Goal: Register for event/course

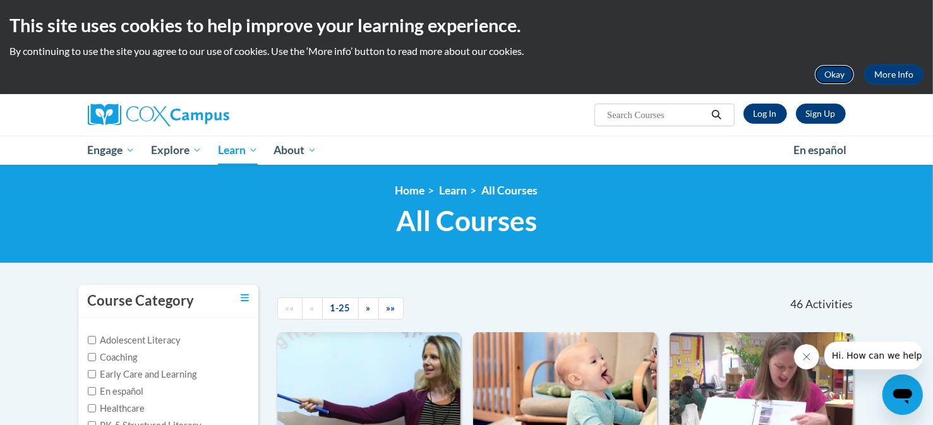
click at [845, 70] on button "Okay" at bounding box center [835, 74] width 40 height 20
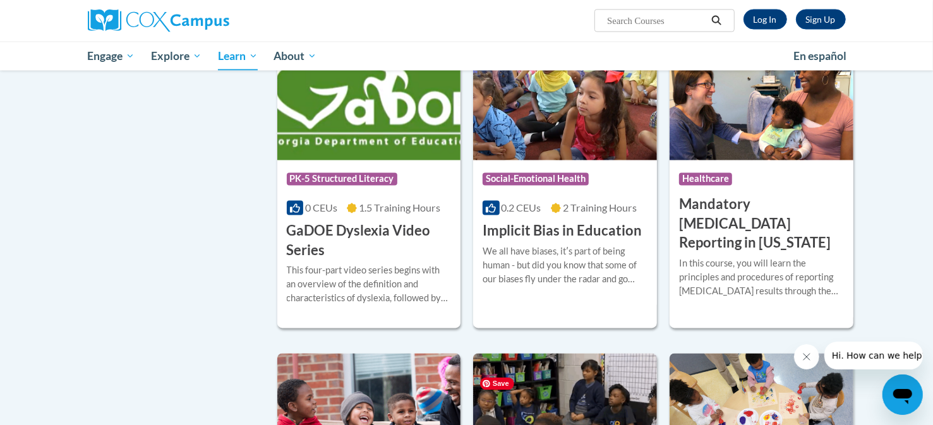
scroll to position [1549, 0]
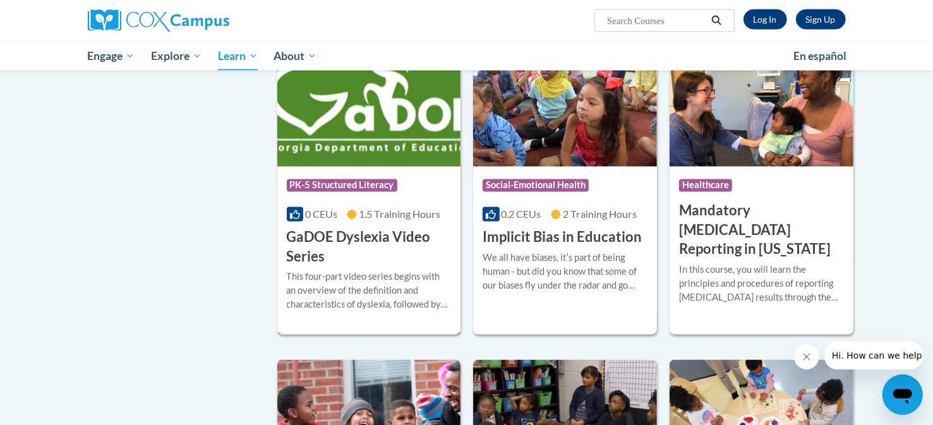
click at [356, 255] on h3 "GaDOE Dyslexia Video Series" at bounding box center [369, 247] width 165 height 39
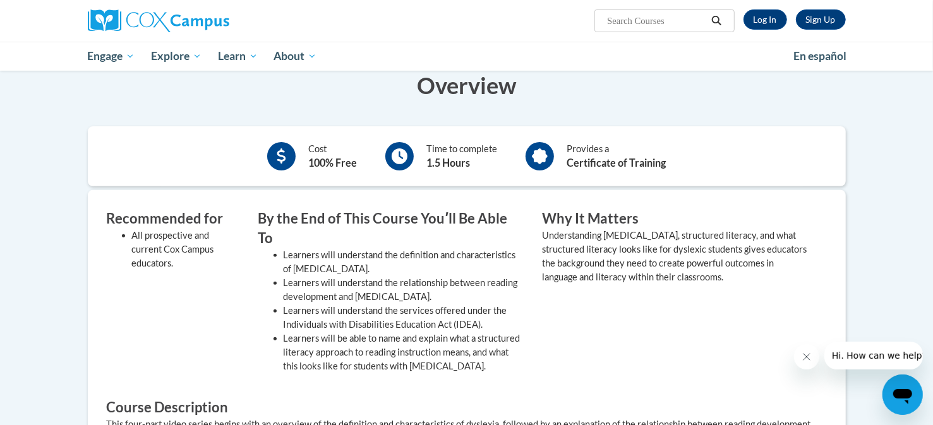
scroll to position [255, 0]
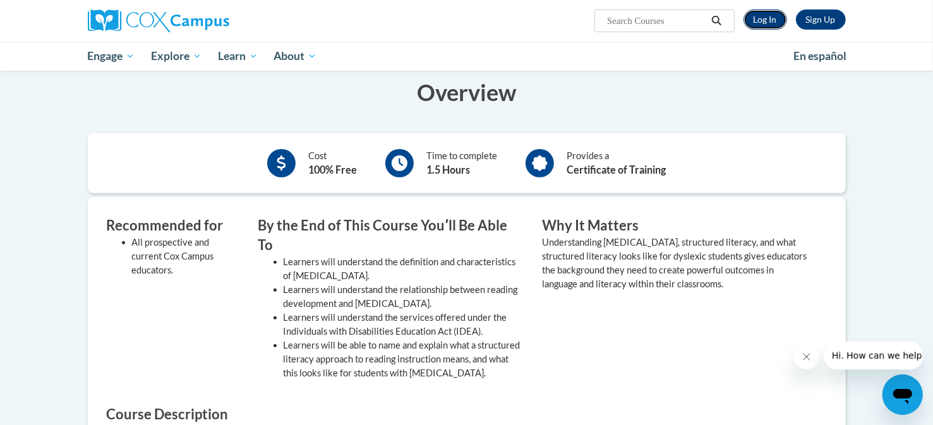
click at [765, 18] on link "Log In" at bounding box center [766, 19] width 44 height 20
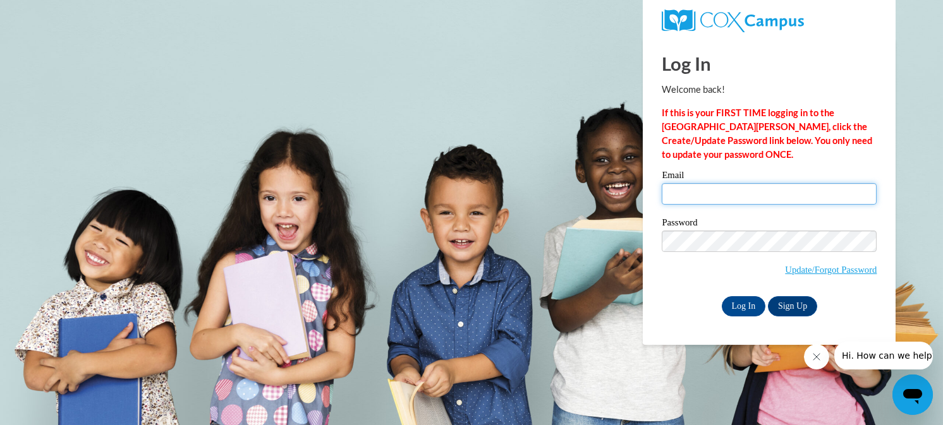
click at [718, 200] on input "Email" at bounding box center [769, 193] width 215 height 21
click at [373, 111] on body "Log In Welcome back! If this is your FIRST TIME logging in to the NEW Cox Campu…" at bounding box center [471, 212] width 943 height 425
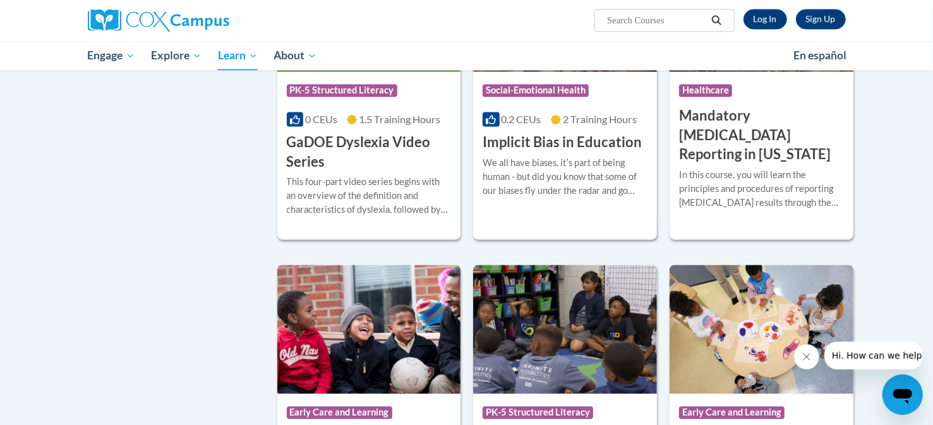
scroll to position [1645, 0]
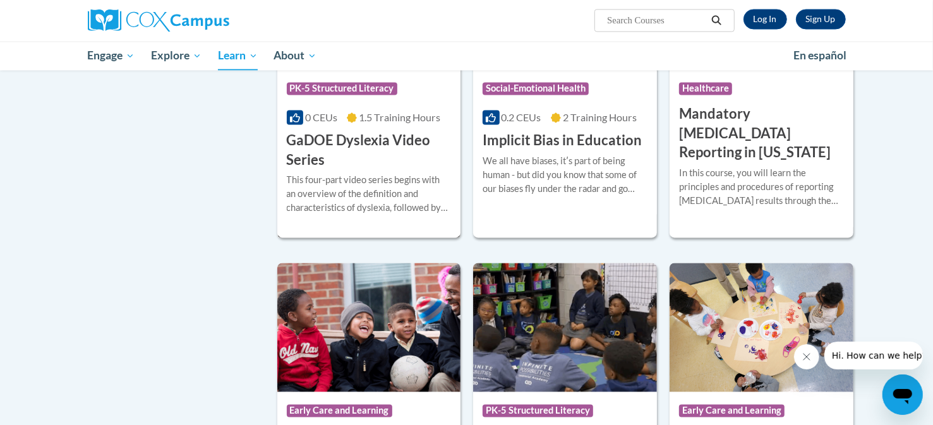
click at [383, 163] on h3 "GaDOE Dyslexia Video Series" at bounding box center [369, 150] width 165 height 39
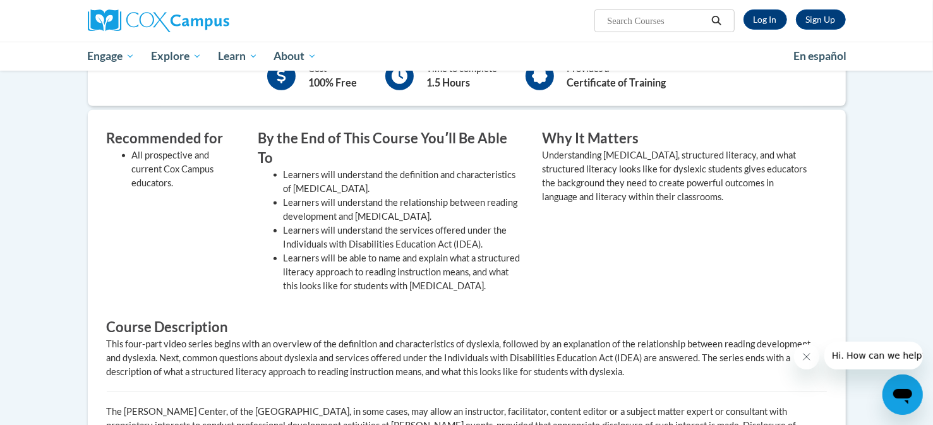
scroll to position [342, 0]
click at [760, 220] on div "Why It Matters Understanding dyslexia, structured literacy, and what structured…" at bounding box center [675, 213] width 284 height 171
click at [765, 16] on link "Log In" at bounding box center [766, 19] width 44 height 20
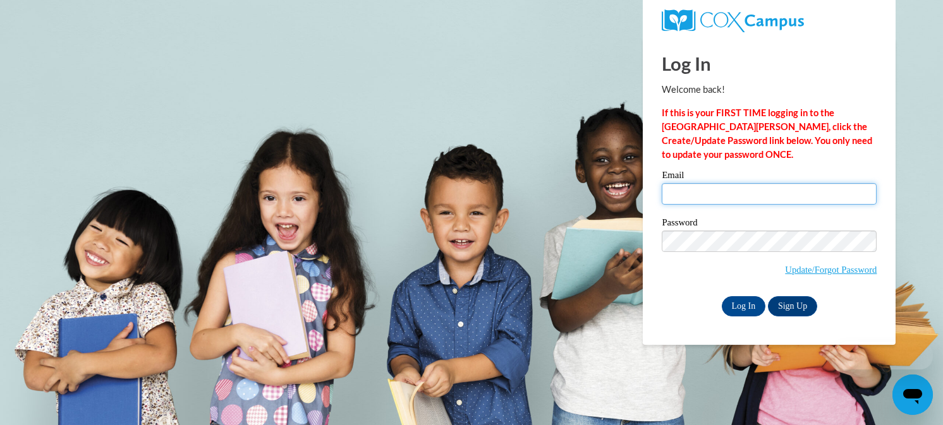
click at [710, 193] on input "Email" at bounding box center [769, 193] width 215 height 21
type input "[PERSON_NAME][EMAIL_ADDRESS][PERSON_NAME][PERSON_NAME][DOMAIN_NAME]"
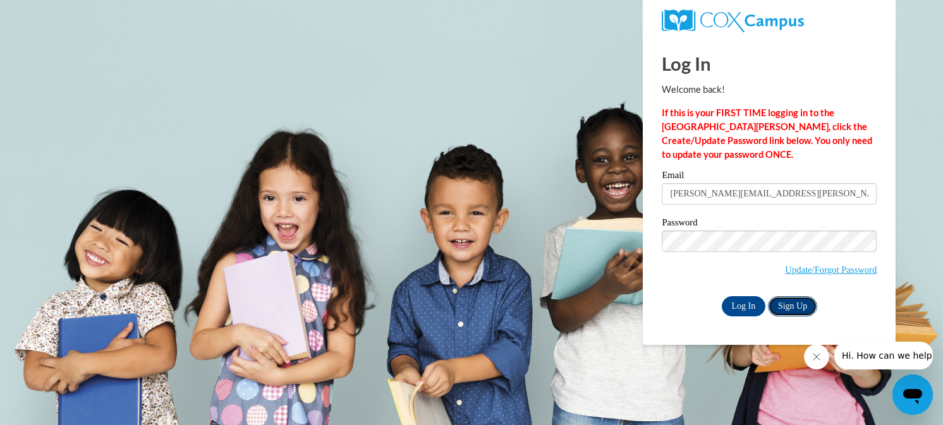
click at [791, 308] on link "Sign Up" at bounding box center [792, 306] width 49 height 20
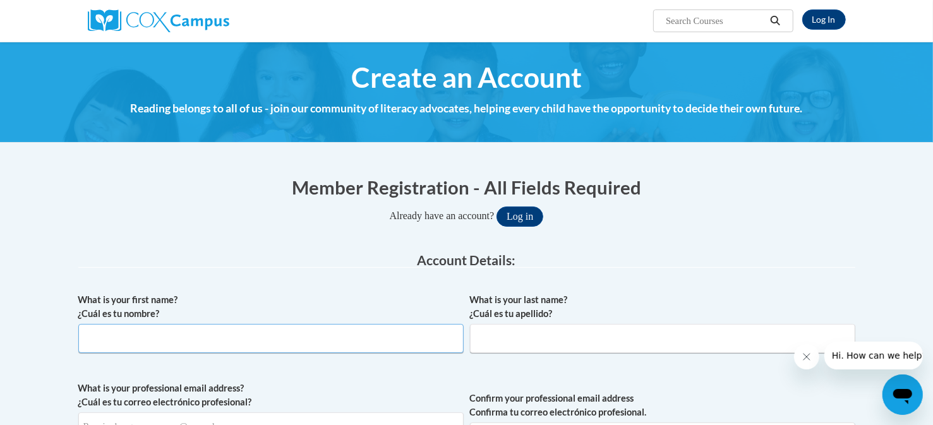
click at [262, 338] on input "What is your first name? ¿Cuál es tu nombre?" at bounding box center [270, 338] width 385 height 29
type input "[PERSON_NAME]"
type input "Jennifer.Sheran@Henry.k12.ga.us"
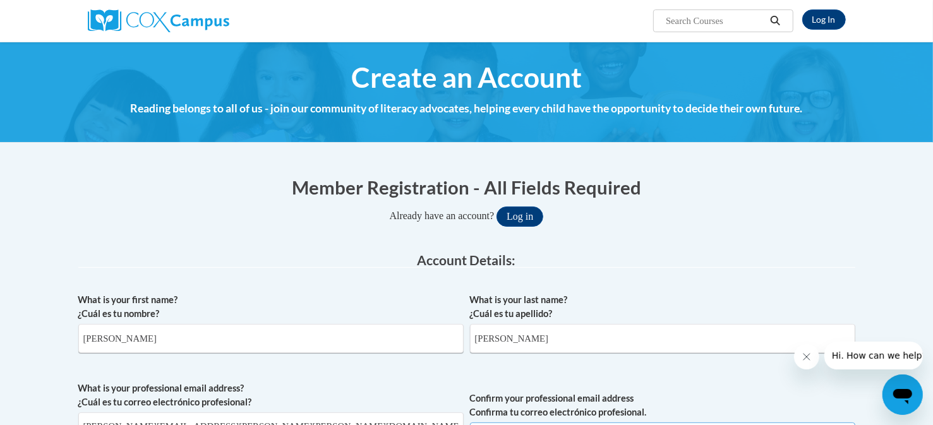
type input "Jennifer.Sheran@Henry.k12.ga.us"
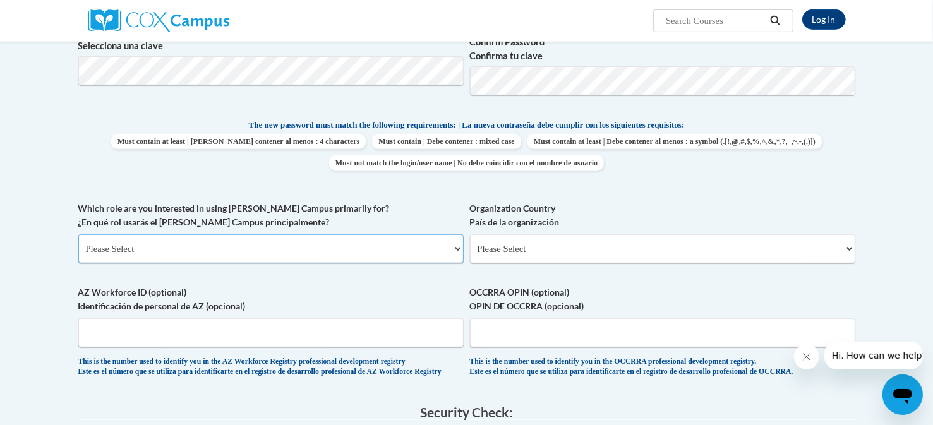
scroll to position [480, 0]
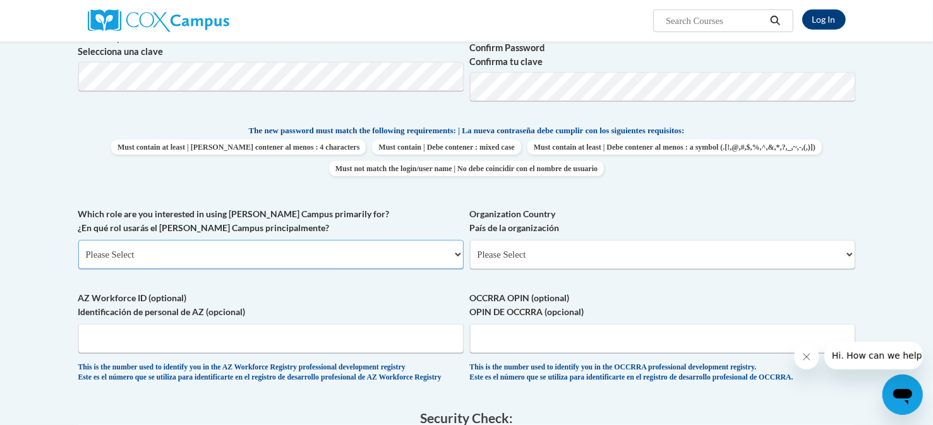
click at [330, 246] on select "Please Select College/University | Colegio/Universidad Community/Nonprofit Part…" at bounding box center [270, 254] width 385 height 29
select select "5a18ea06-2b54-4451-96f2-d152daf9eac5"
click at [78, 240] on select "Please Select College/University | Colegio/Universidad Community/Nonprofit Part…" at bounding box center [270, 254] width 385 height 29
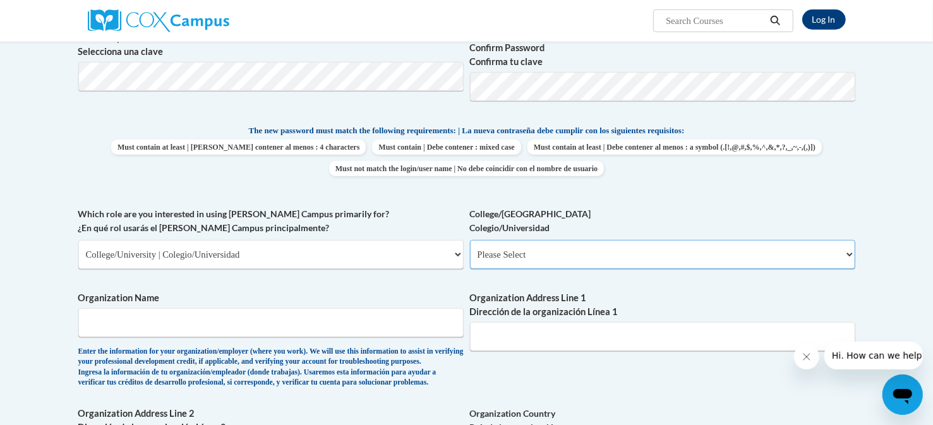
click at [572, 260] on select "Please Select College/University Staff | Empleado universitario College/Univers…" at bounding box center [662, 254] width 385 height 29
select select "99b32b07-cffc-426c-8bf6-0cd77760d84b"
click at [470, 240] on select "Please Select College/University Staff | Empleado universitario College/Univers…" at bounding box center [662, 254] width 385 height 29
click at [340, 324] on input "Organization Name" at bounding box center [270, 322] width 385 height 29
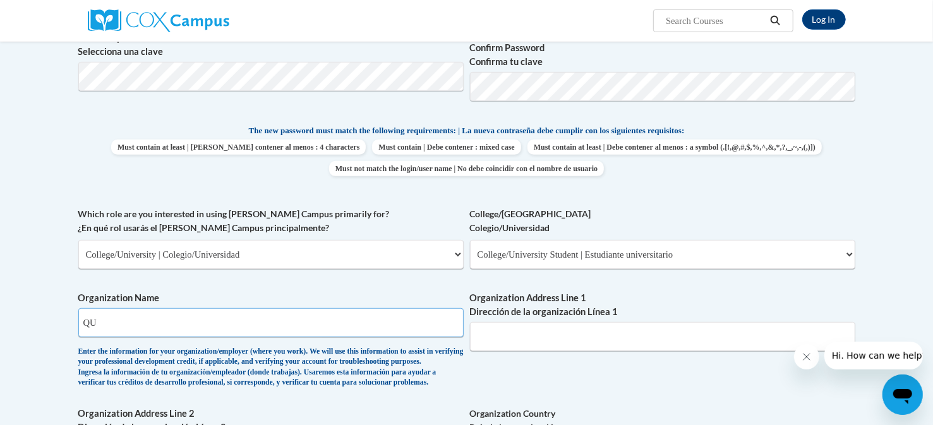
type input "Q"
type input "Augusta University"
click at [612, 340] on input "Organization Address Line 1 Dirección de la organización Línea 1" at bounding box center [662, 336] width 385 height 29
click at [542, 382] on div "What is your first name? ¿Cuál es tu nombre? Jennifer What is your last name? ¿…" at bounding box center [466, 204] width 777 height 782
click at [523, 330] on input "Organization Address Line 1 Dirección de la organización Línea 1" at bounding box center [662, 336] width 385 height 29
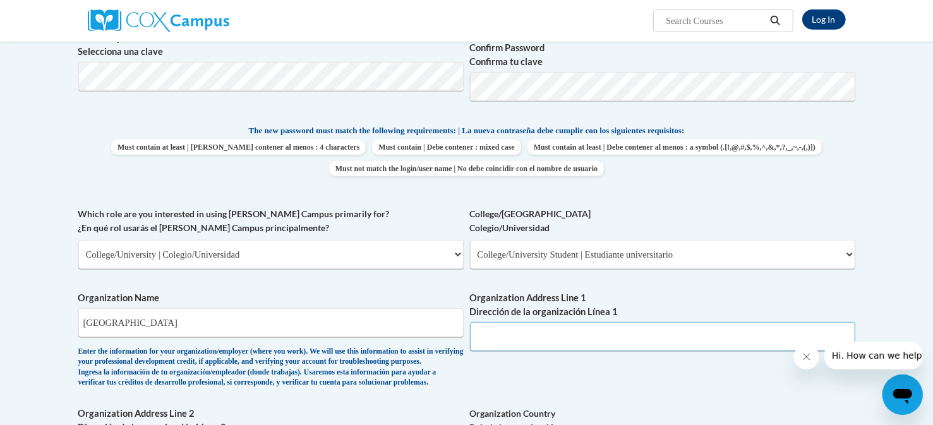
paste input "120 15th Street, Augusta, GA 30912"
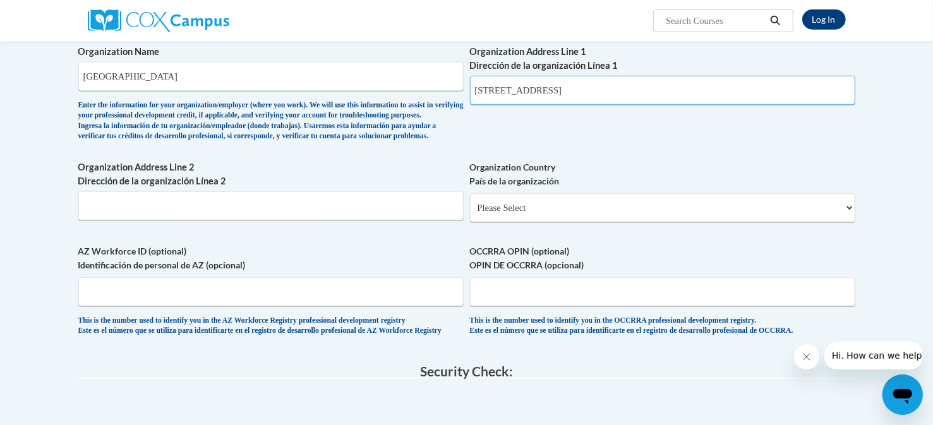
scroll to position [722, 0]
type input "120 15th Street, Augusta, GA 30912"
click at [275, 209] on span "Organization Address Line 2 Dirección de la organización Línea 2" at bounding box center [270, 189] width 385 height 60
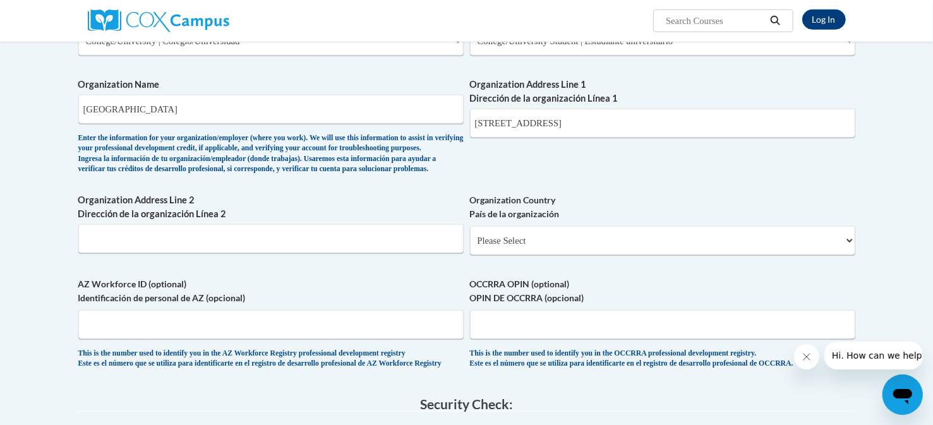
scroll to position [686, 0]
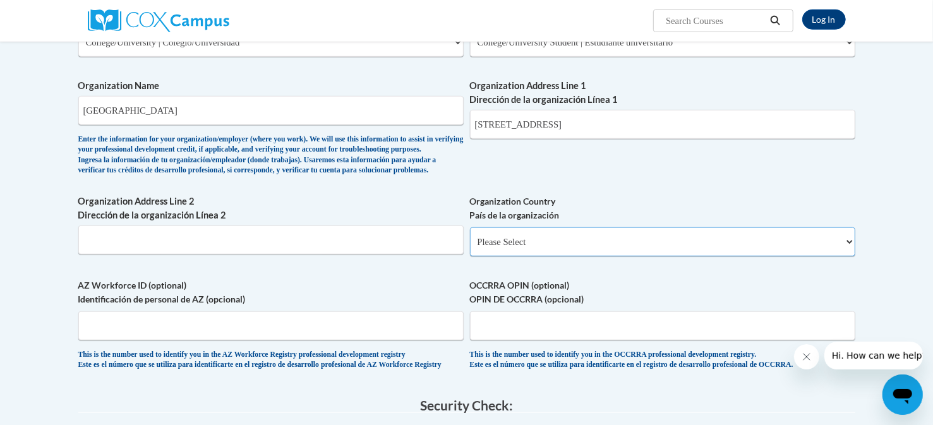
click at [600, 249] on select "Please Select United States | Estados Unidos Outside of the United States | Fue…" at bounding box center [662, 241] width 385 height 29
select select "ad49bcad-a171-4b2e-b99c-48b446064914"
click at [470, 248] on select "Please Select United States | Estados Unidos Outside of the United States | Fue…" at bounding box center [662, 241] width 385 height 29
select select
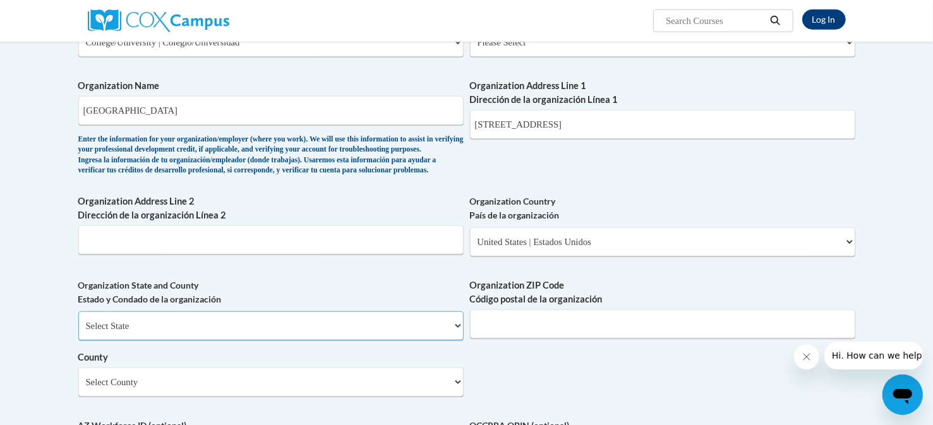
click at [415, 341] on select "Select State Alabama Alaska Arizona Arkansas California Colorado Connecticut De…" at bounding box center [270, 326] width 385 height 29
select select "Georgia"
click at [78, 331] on select "Select State Alabama Alaska Arizona Arkansas California Colorado Connecticut De…" at bounding box center [270, 326] width 385 height 29
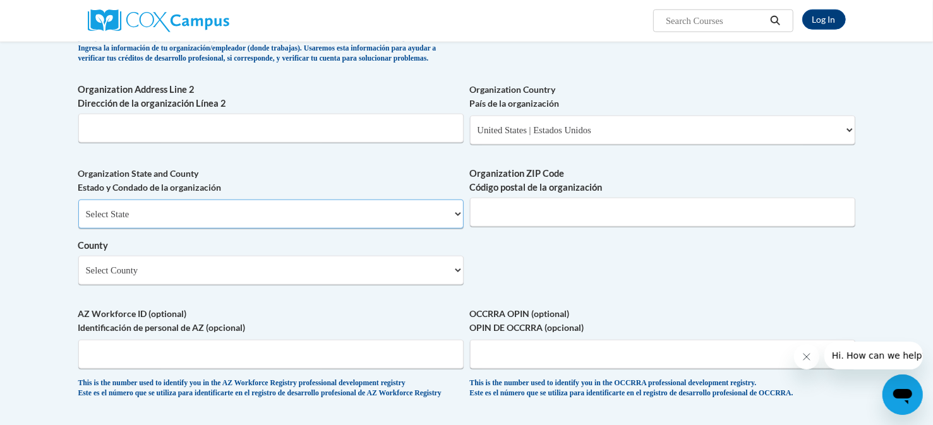
scroll to position [802, 0]
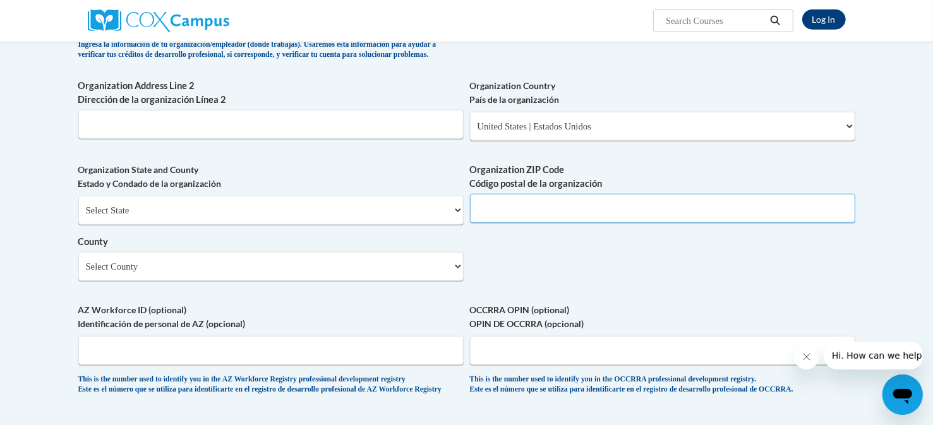
click at [573, 223] on input "Organization ZIP Code Código postal de la organización" at bounding box center [662, 208] width 385 height 29
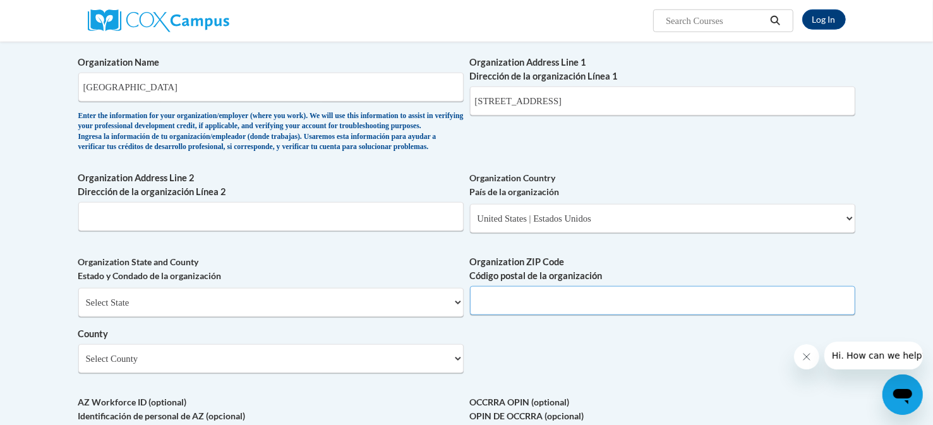
scroll to position [709, 0]
type input "30912"
click at [316, 318] on select "Select State Alabama Alaska Arizona Arkansas California Colorado Connecticut De…" at bounding box center [270, 303] width 385 height 29
click at [78, 309] on select "Select State Alabama Alaska Arizona Arkansas California Colorado Connecticut De…" at bounding box center [270, 303] width 385 height 29
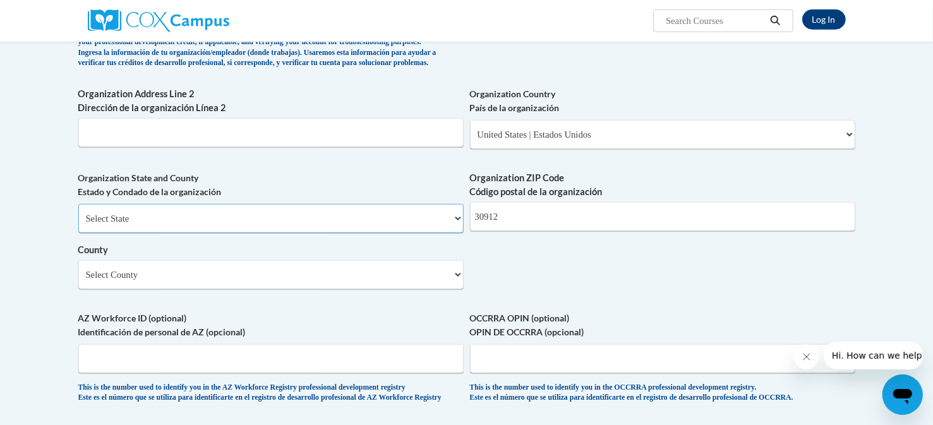
scroll to position [795, 0]
click at [285, 288] on select "Select County Appling Atkinson Bacon Baker Baldwin Banks Barrow Bartow Ben Hill…" at bounding box center [270, 273] width 385 height 29
click at [204, 288] on select "Select County Appling Atkinson Bacon Baker Baldwin Banks Barrow Bartow Ben Hill…" at bounding box center [270, 273] width 385 height 29
click at [78, 279] on select "Select County Appling Atkinson Bacon Baker Baldwin Banks Barrow Bartow Ben Hill…" at bounding box center [270, 273] width 385 height 29
click at [219, 288] on select "Select County Appling Atkinson Bacon Baker Baldwin Banks Barrow Bartow Ben Hill…" at bounding box center [270, 273] width 385 height 29
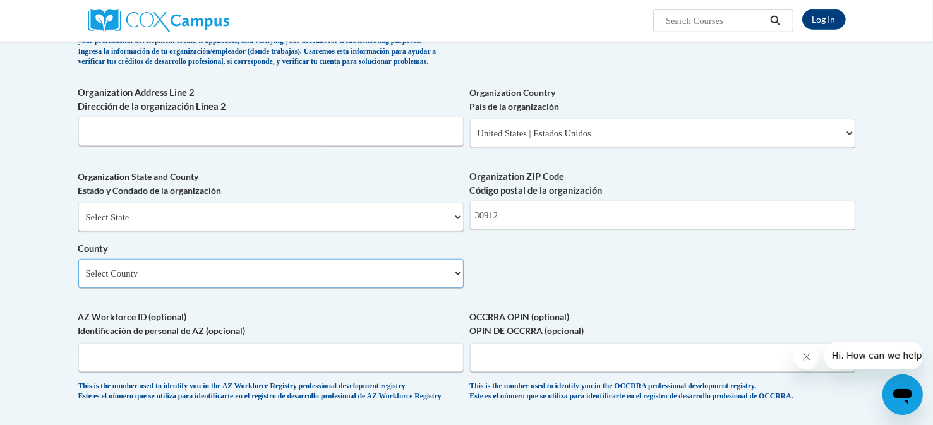
select select "Richmond"
click at [78, 279] on select "Select County Appling Atkinson Bacon Baker Baldwin Banks Barrow Bartow Ben Hill…" at bounding box center [270, 273] width 385 height 29
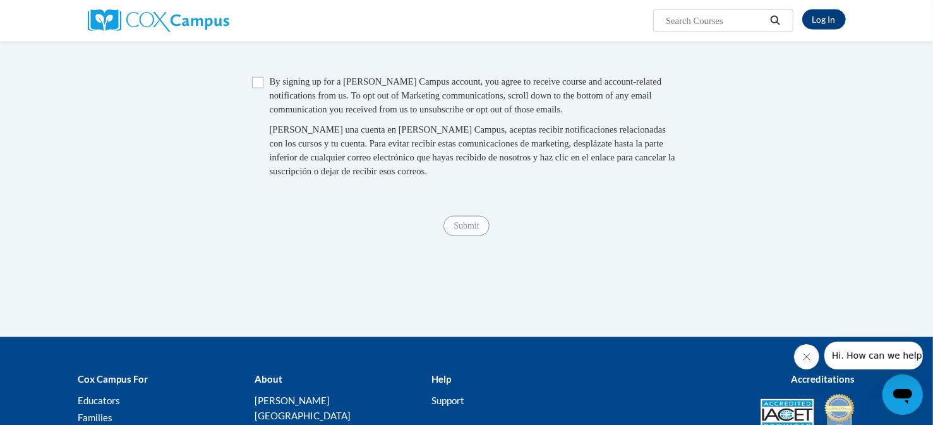
scroll to position [1240, 0]
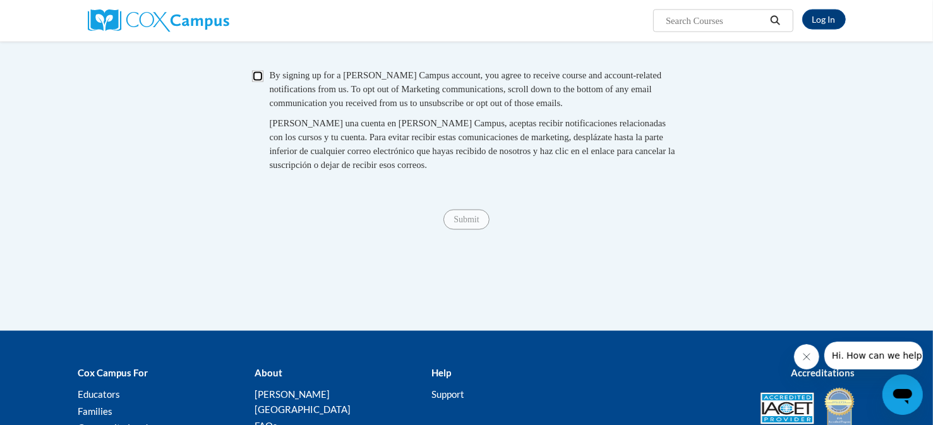
click at [262, 82] on input "Checkbox" at bounding box center [257, 76] width 11 height 11
checkbox input "true"
click at [456, 230] on input "Submit" at bounding box center [466, 220] width 45 height 20
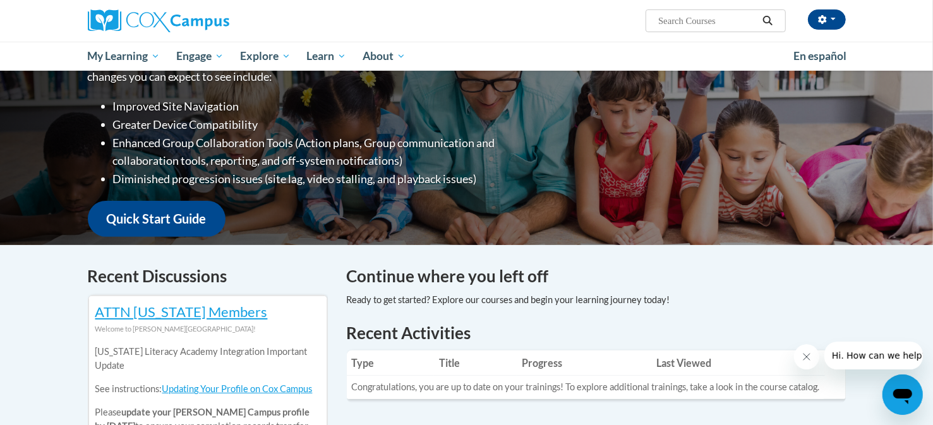
scroll to position [199, 0]
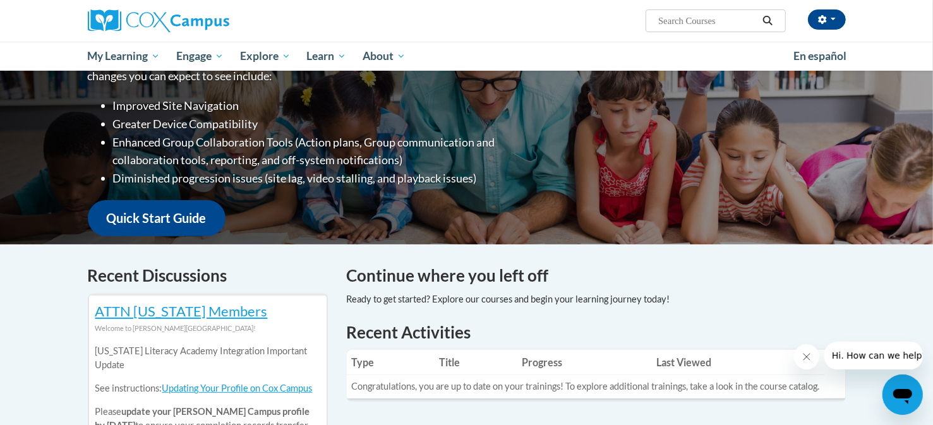
click at [686, 16] on input "Search..." at bounding box center [707, 20] width 101 height 15
type input "[MEDICAL_DATA]"
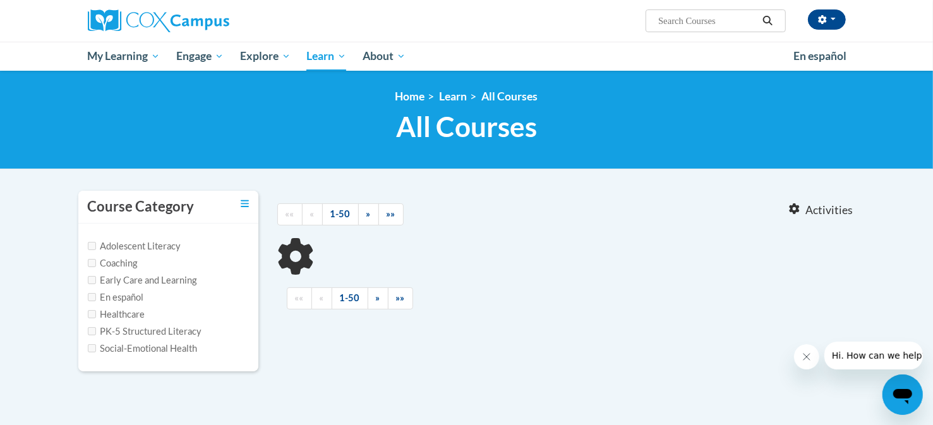
type input "Dyslexia"
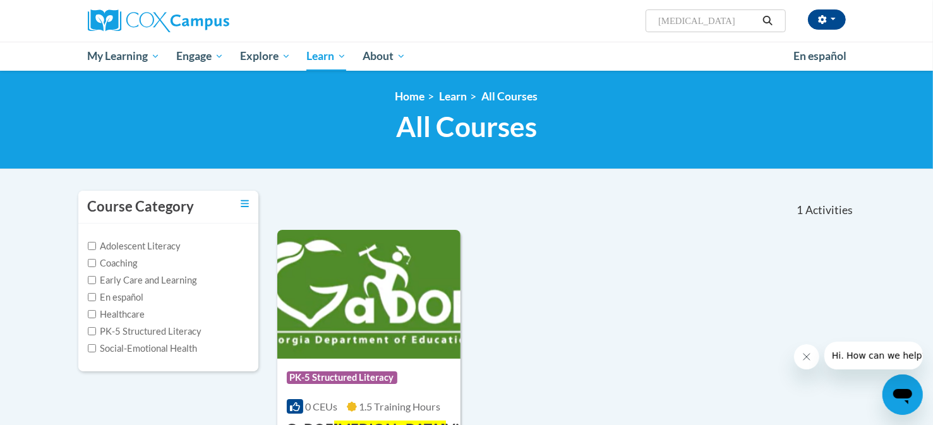
scroll to position [140, 0]
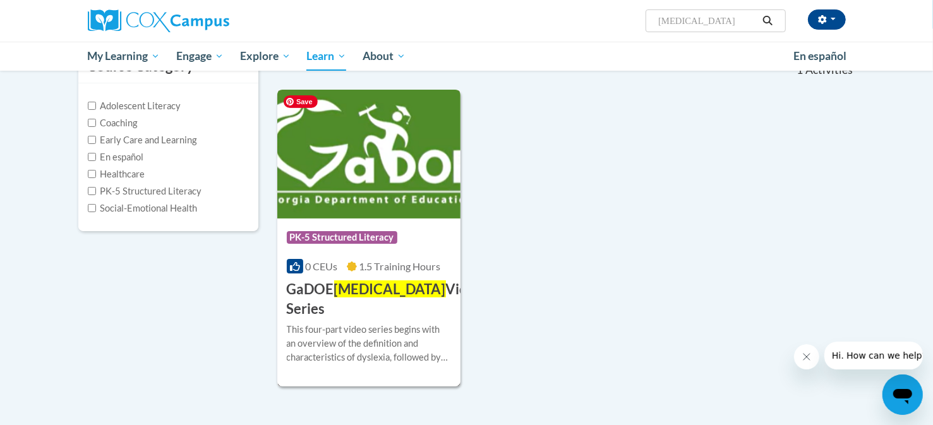
click at [388, 193] on img at bounding box center [369, 154] width 184 height 129
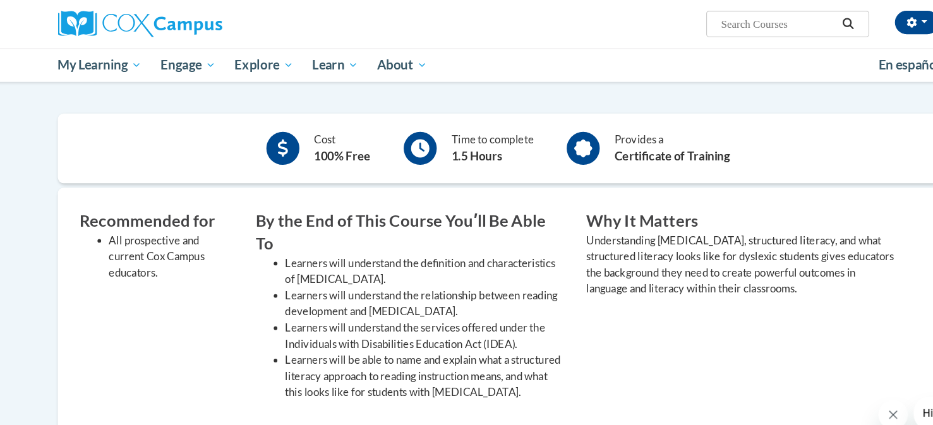
scroll to position [171, 0]
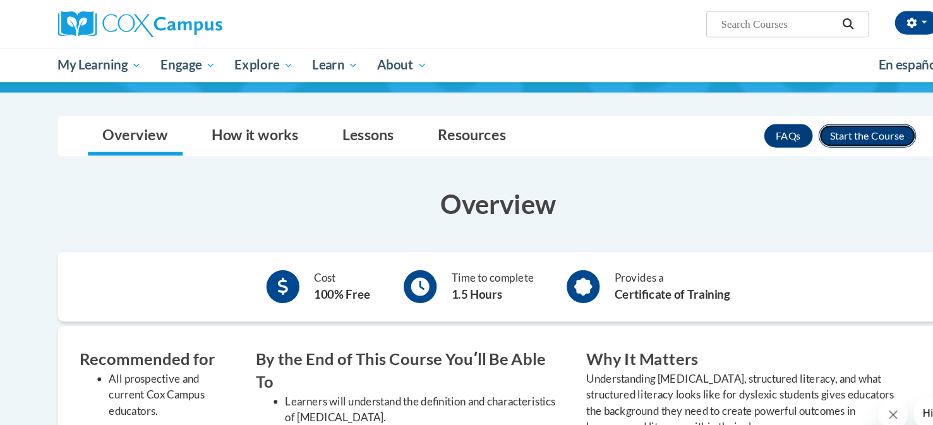
click at [775, 112] on button "Enroll" at bounding box center [784, 117] width 84 height 20
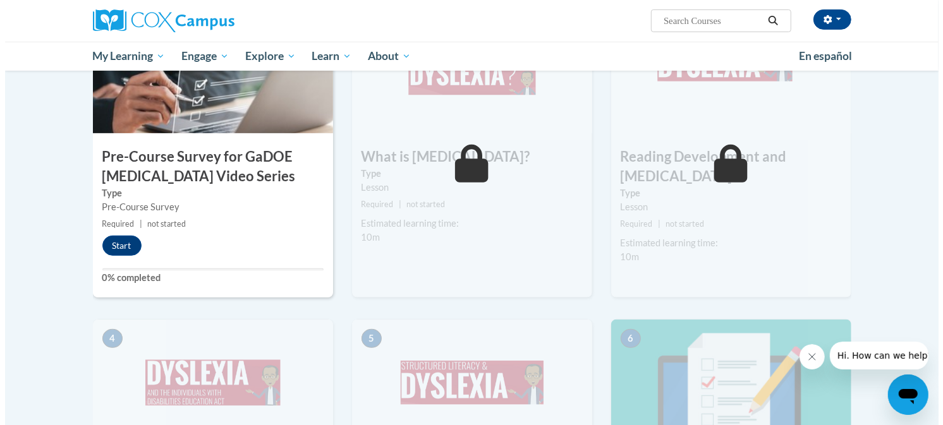
scroll to position [312, 0]
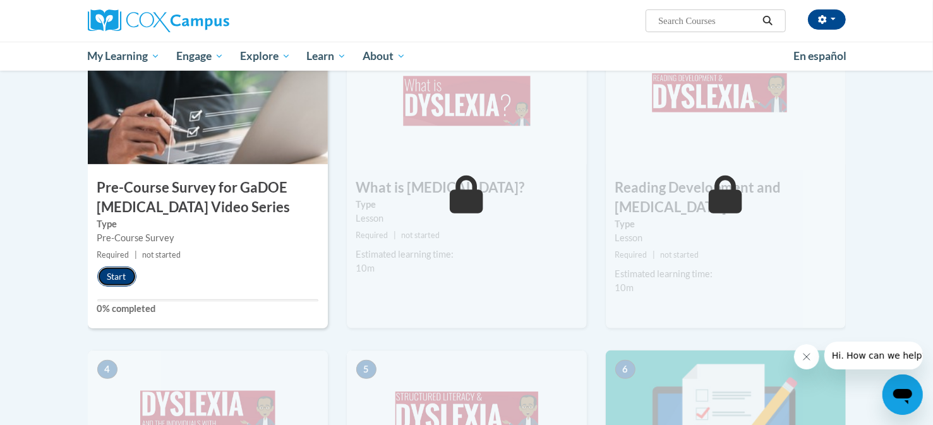
click at [121, 276] on button "Start" at bounding box center [116, 277] width 39 height 20
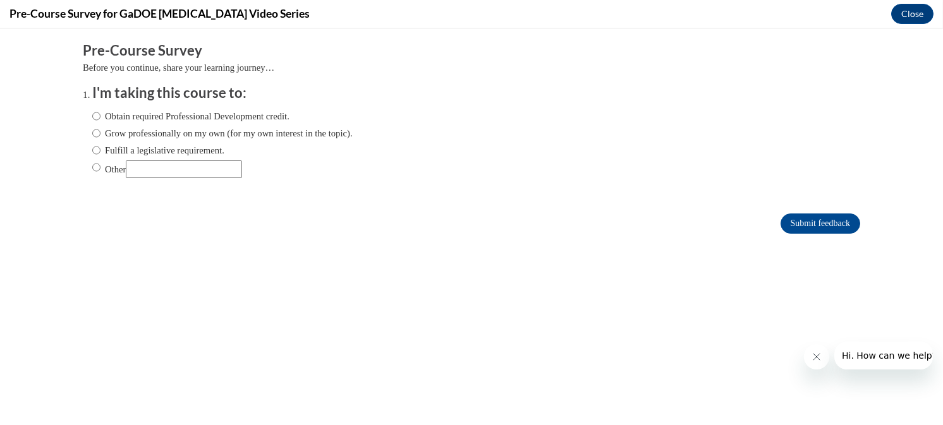
scroll to position [0, 0]
click at [92, 118] on input "Obtain required Professional Development credit." at bounding box center [96, 116] width 8 height 14
radio input "true"
click at [797, 222] on input "Submit feedback" at bounding box center [820, 224] width 80 height 20
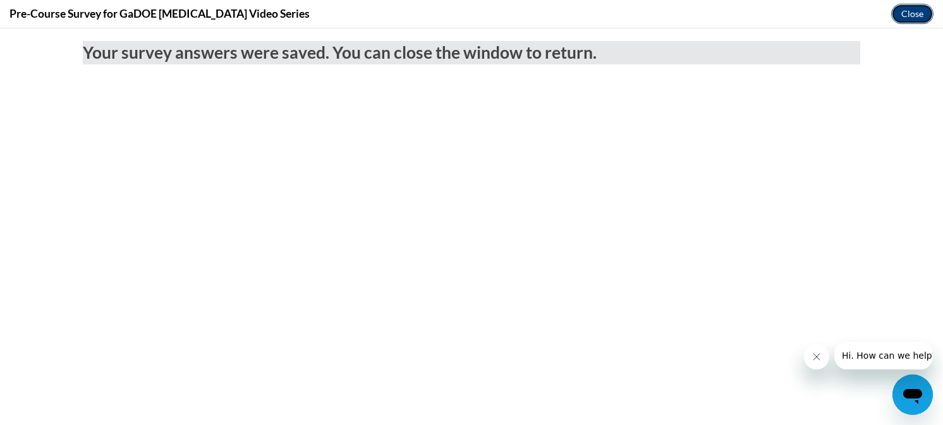
click at [918, 14] on button "Close" at bounding box center [912, 14] width 42 height 20
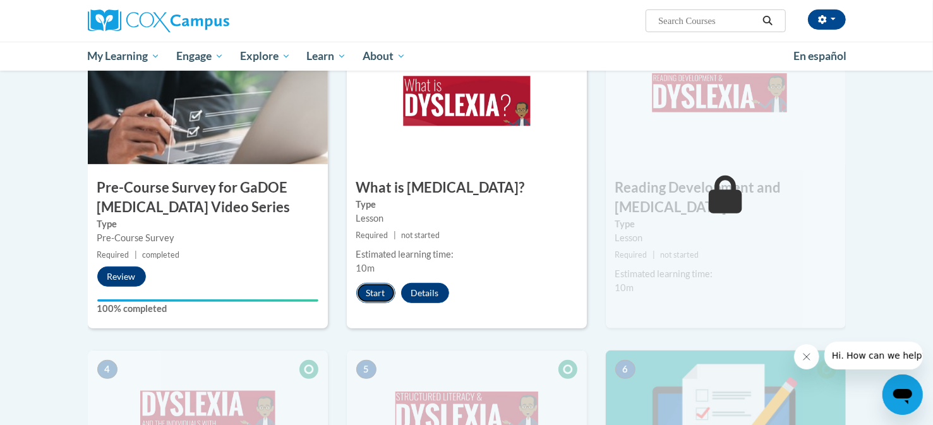
click at [382, 288] on button "Start" at bounding box center [375, 293] width 39 height 20
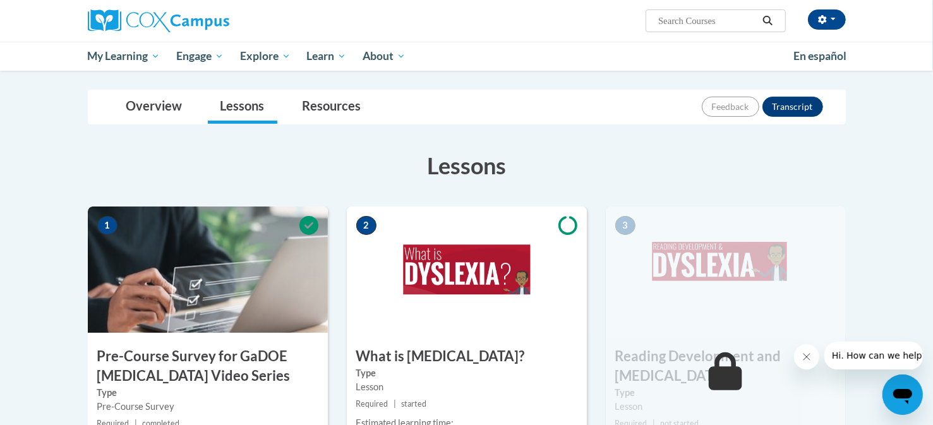
scroll to position [144, 0]
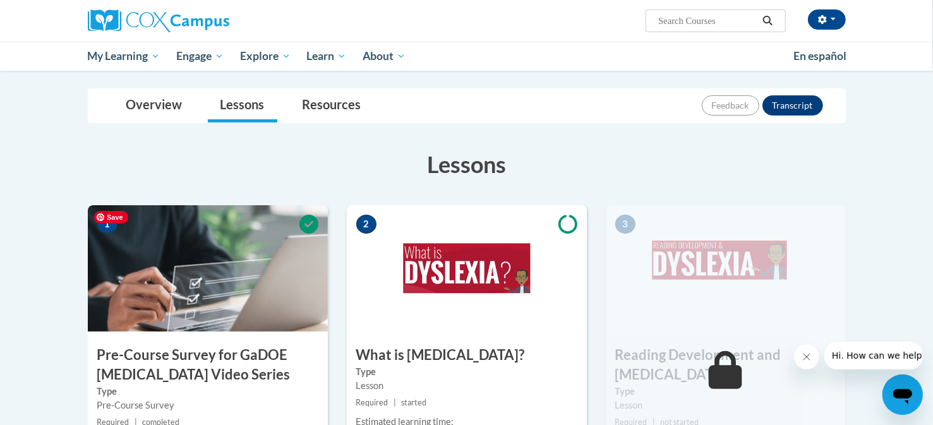
click at [174, 263] on img at bounding box center [208, 268] width 240 height 126
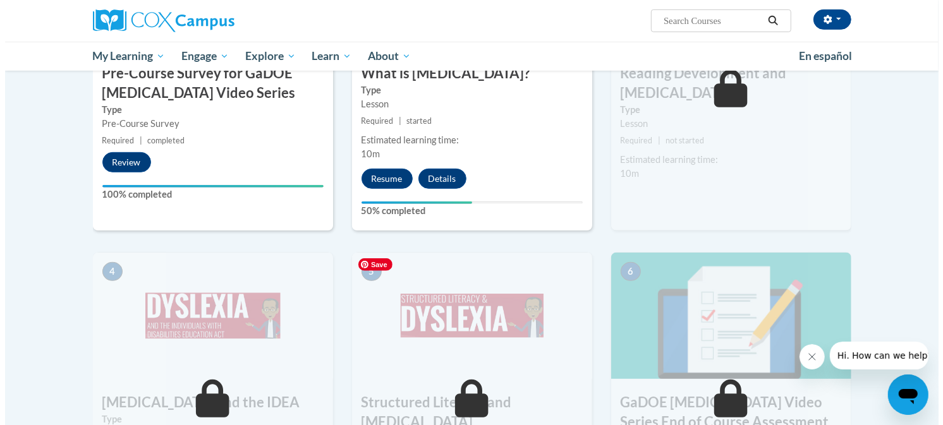
scroll to position [428, 0]
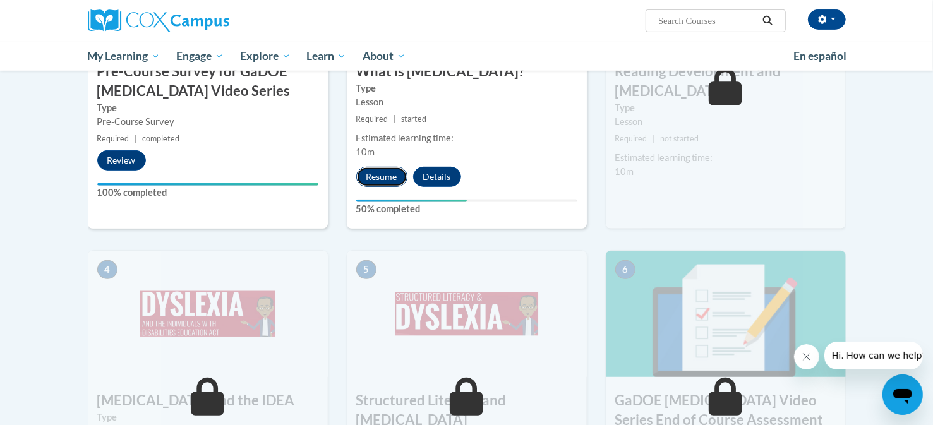
click at [394, 177] on button "Resume" at bounding box center [381, 177] width 51 height 20
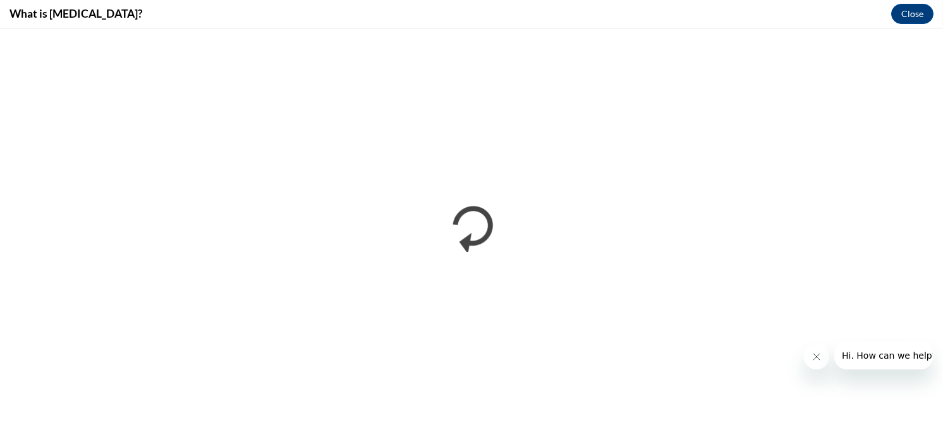
scroll to position [0, 0]
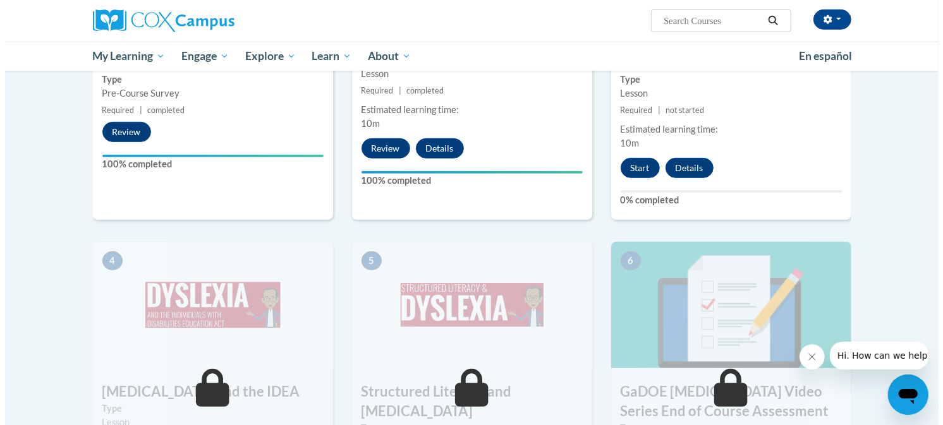
scroll to position [452, 0]
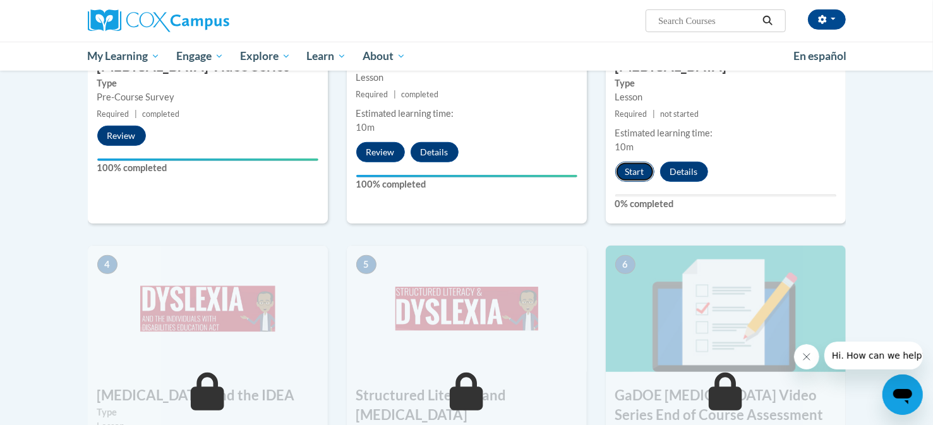
click at [631, 162] on button "Start" at bounding box center [634, 172] width 39 height 20
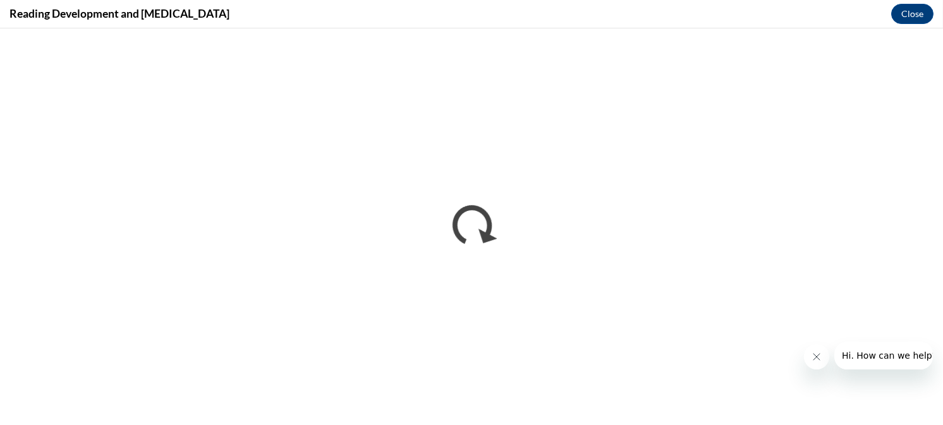
scroll to position [0, 0]
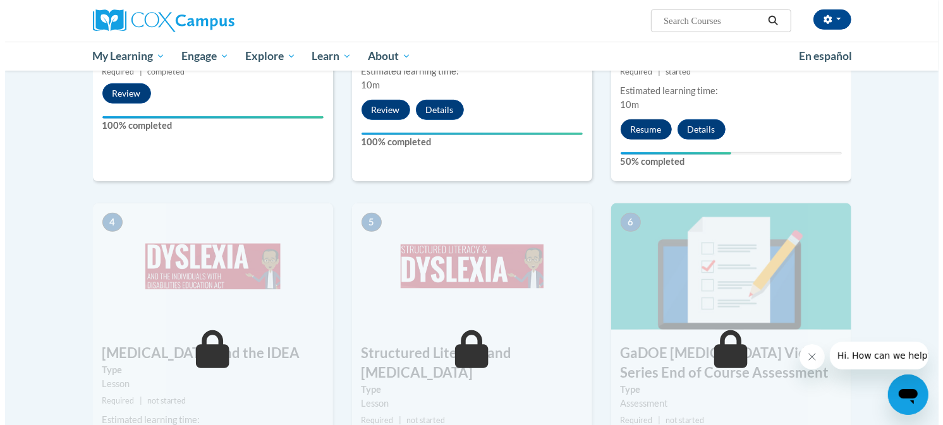
scroll to position [490, 0]
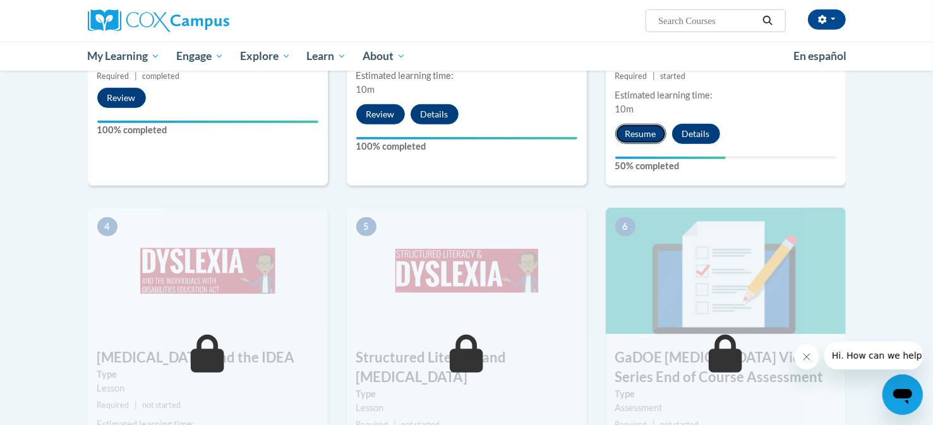
click at [638, 124] on button "Resume" at bounding box center [640, 134] width 51 height 20
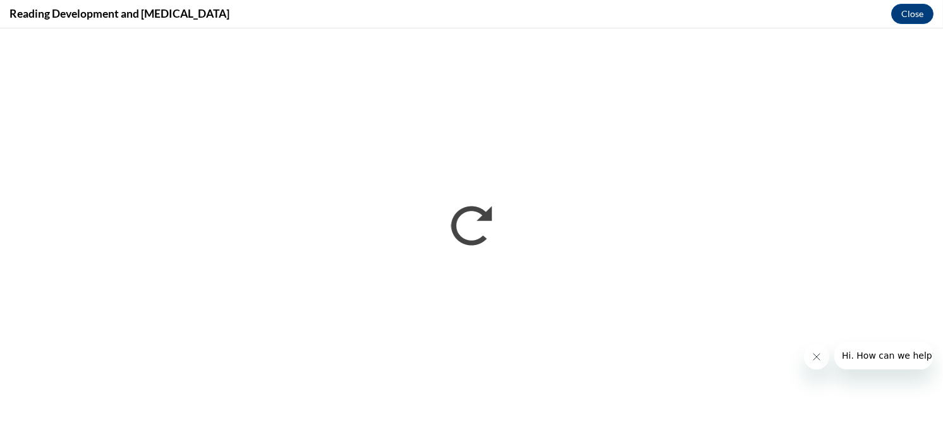
scroll to position [0, 0]
click at [811, 354] on icon "Close message from company" at bounding box center [816, 356] width 10 height 10
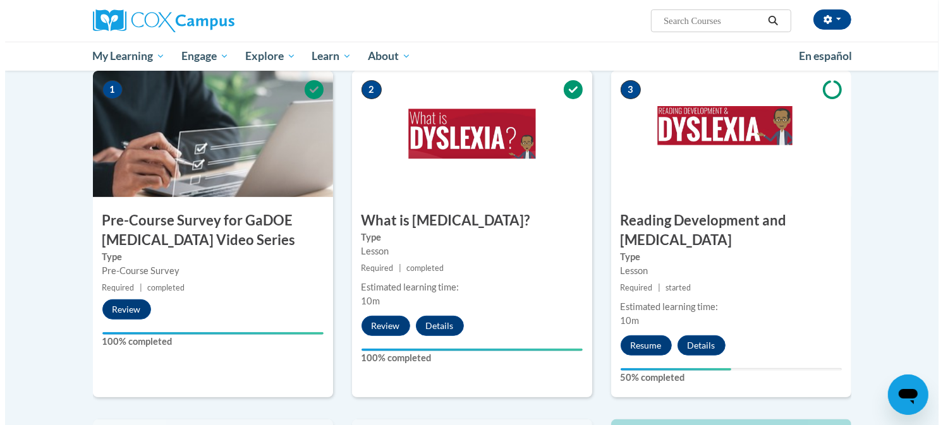
scroll to position [279, 0]
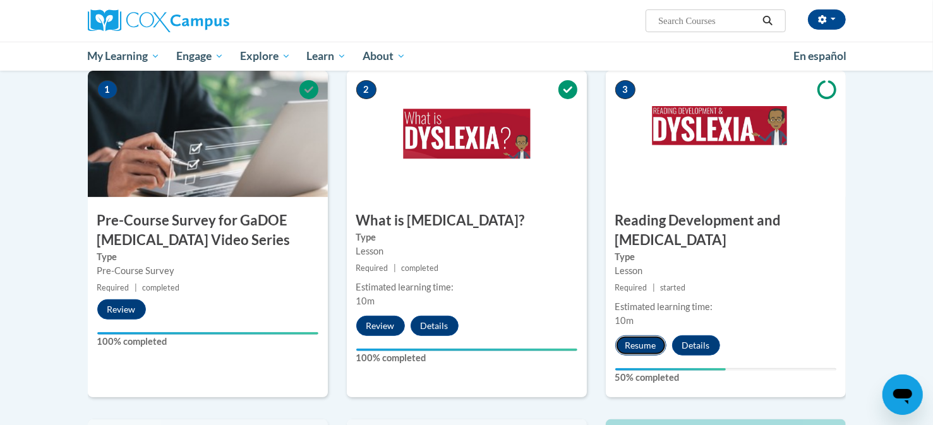
click at [657, 336] on button "Resume" at bounding box center [640, 346] width 51 height 20
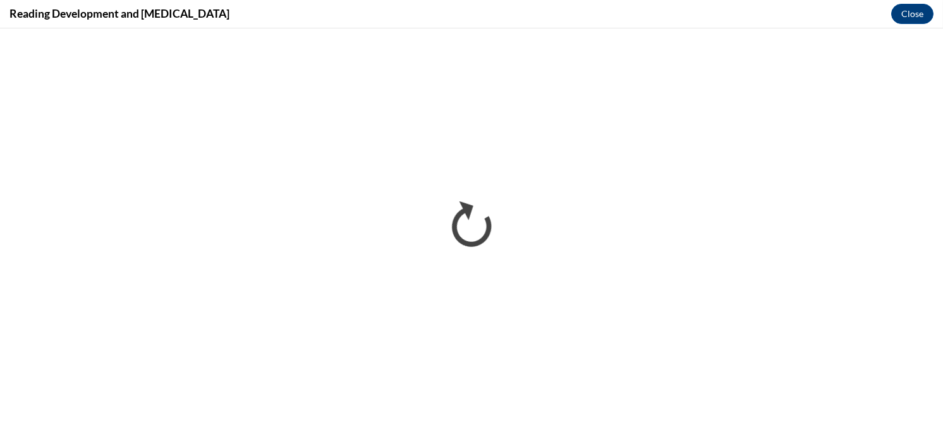
scroll to position [0, 0]
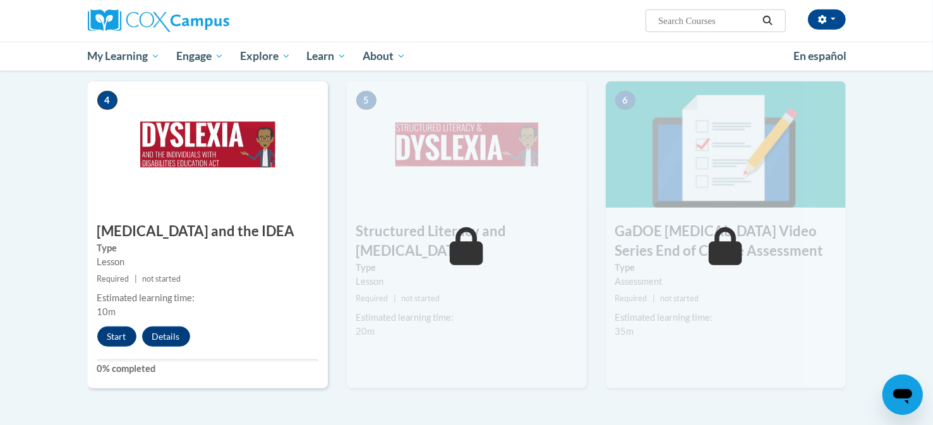
scroll to position [620, 0]
